Goal: Navigation & Orientation: Find specific page/section

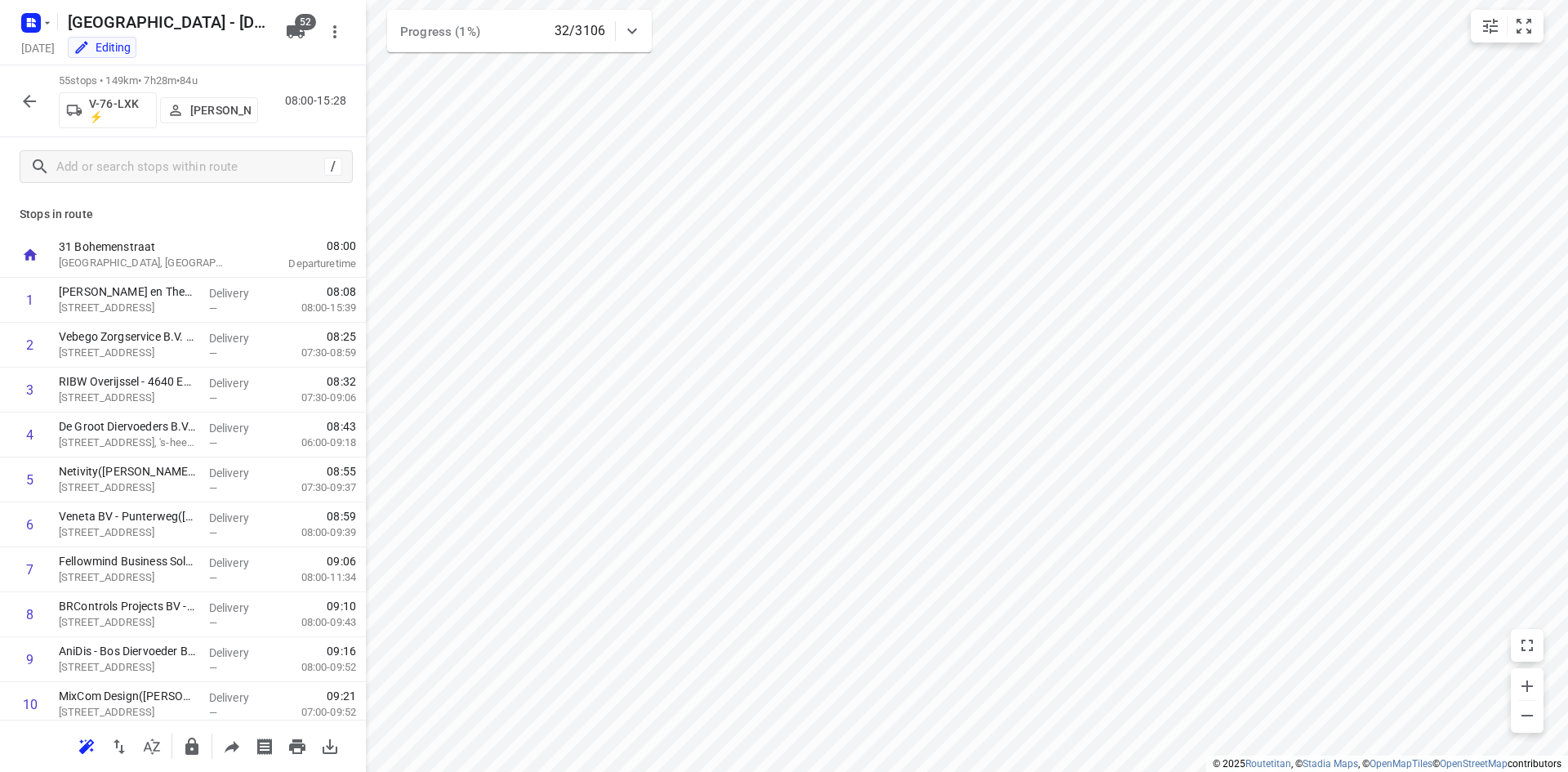
scroll to position [980, 0]
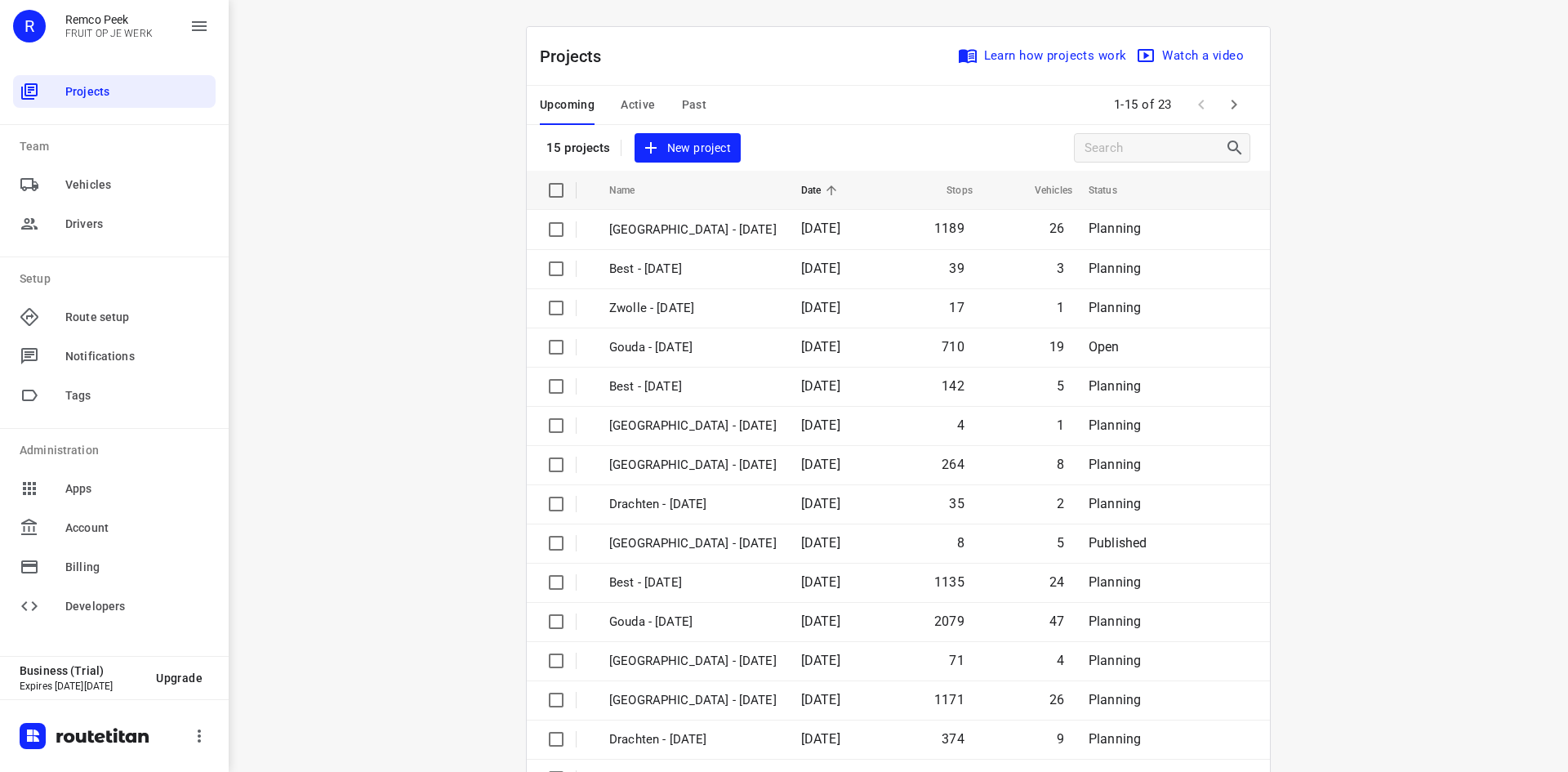
click at [825, 116] on div "Upcoming Active Past 1-15 of 23" at bounding box center [897, 105] width 743 height 40
